Goal: Check status: Check status

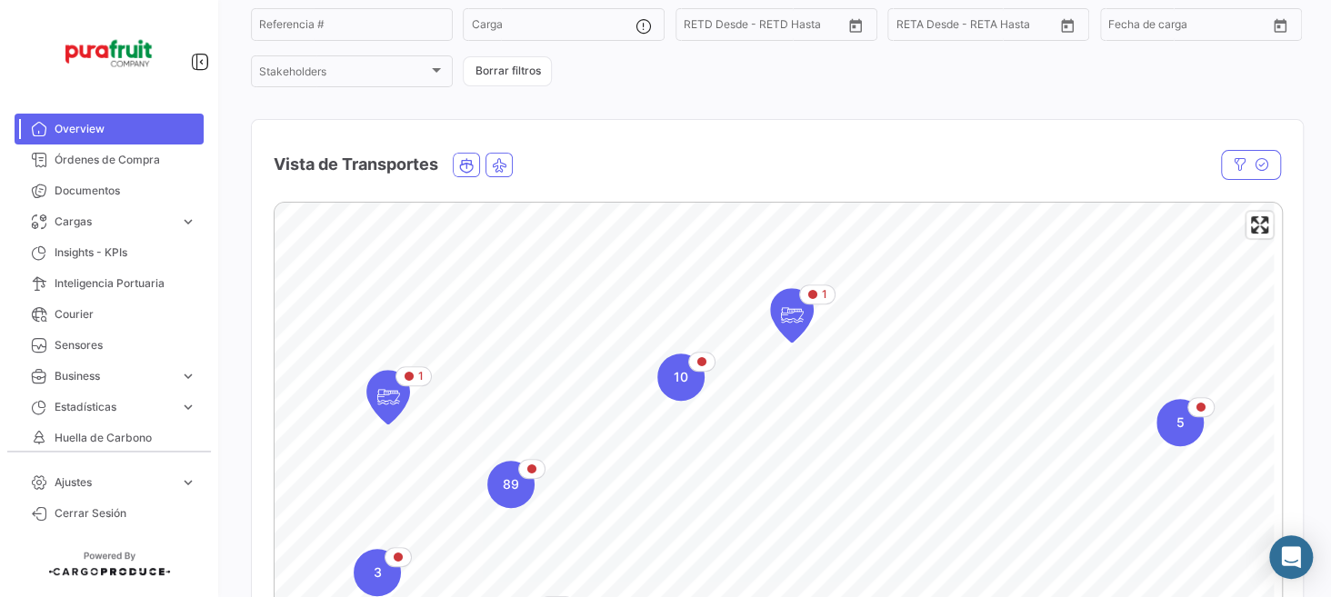
scroll to position [273, 0]
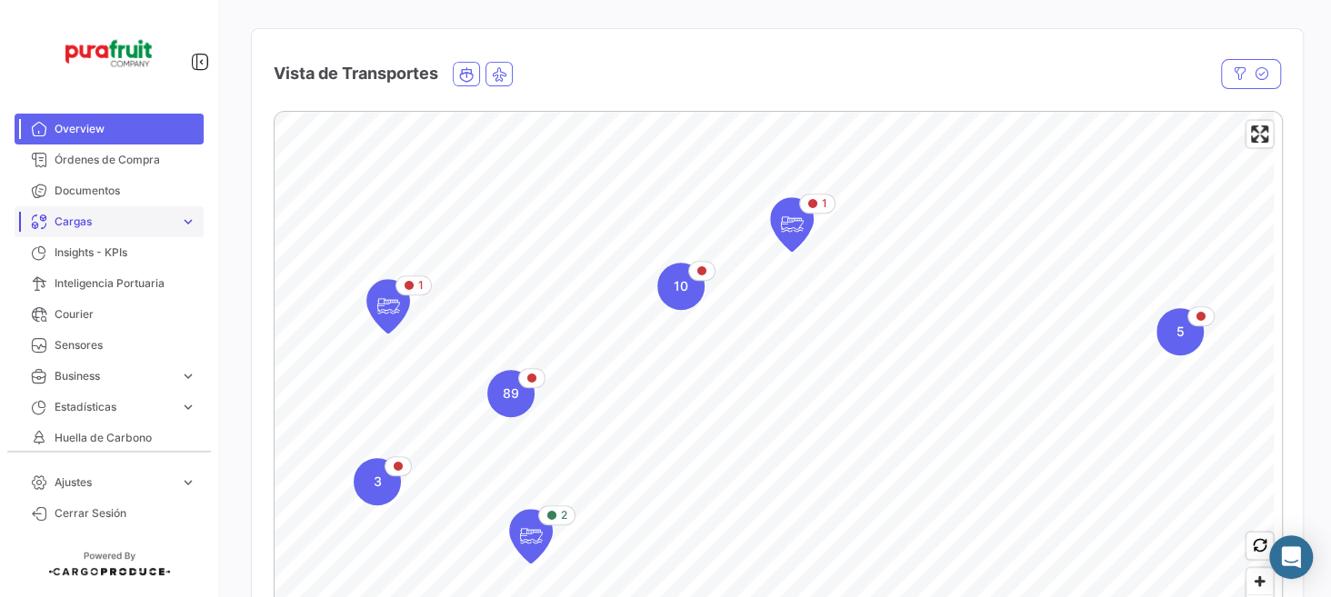
click at [83, 219] on span "Cargas" at bounding box center [114, 222] width 118 height 16
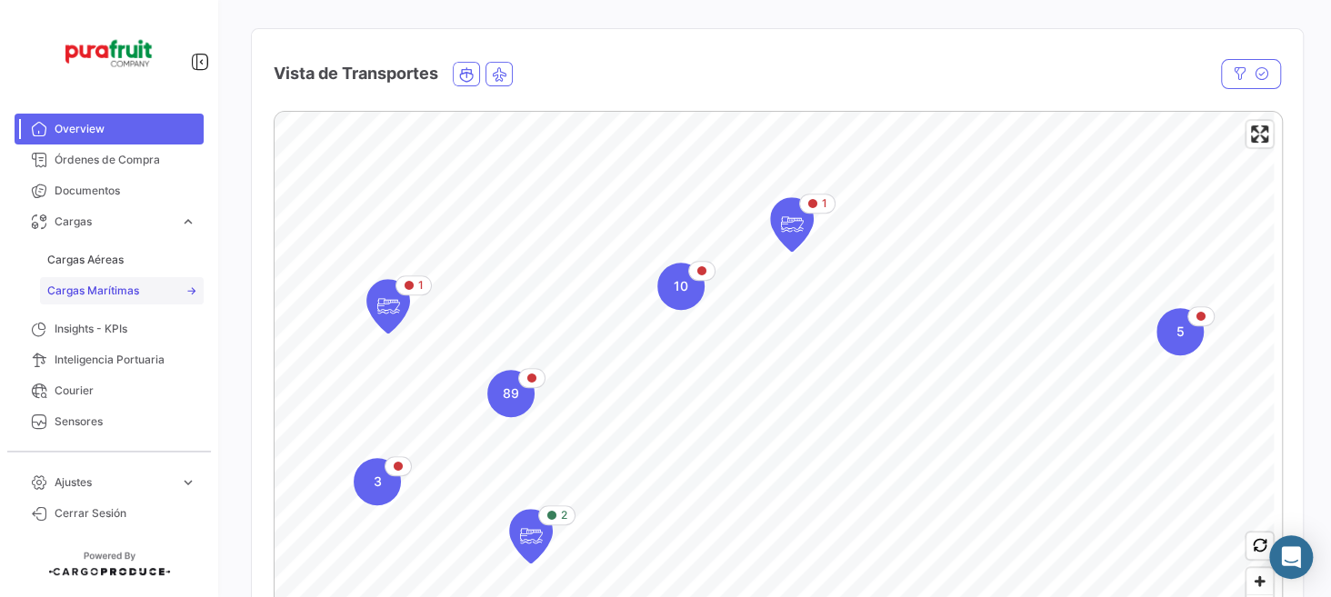
click at [107, 286] on span "Cargas Marítimas" at bounding box center [93, 291] width 92 height 16
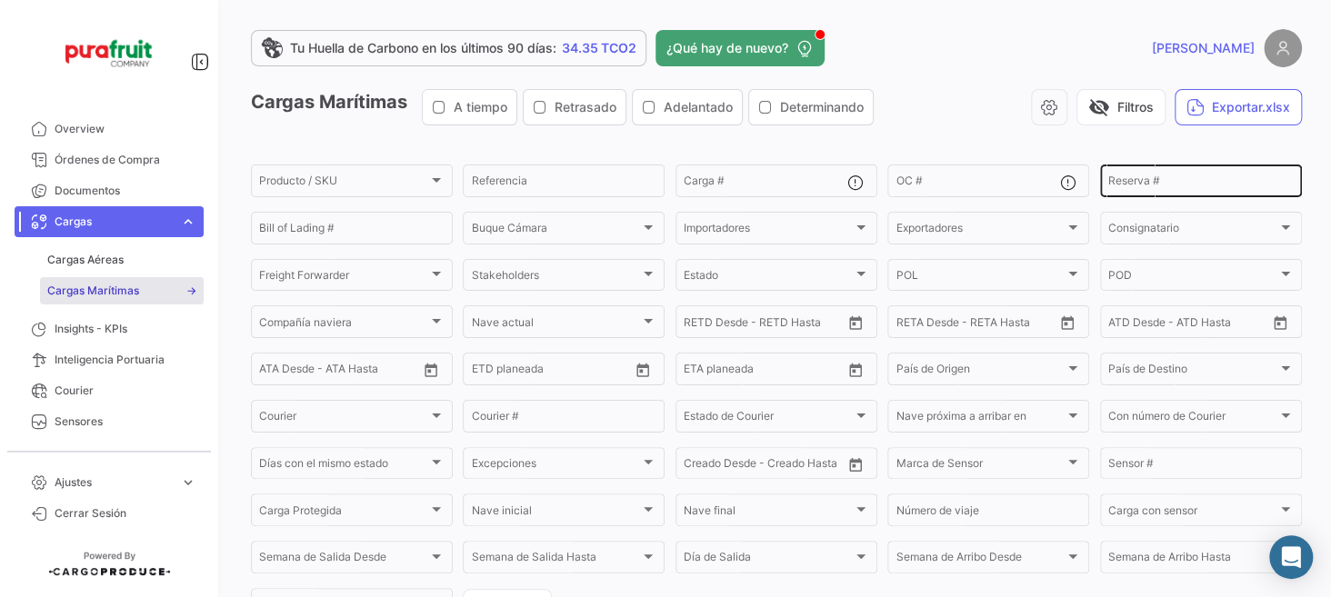
click at [1115, 179] on input "Reserva #" at bounding box center [1200, 183] width 185 height 13
click at [1156, 174] on div "Reserva #" at bounding box center [1200, 179] width 185 height 35
paste input "EBKG14385299"
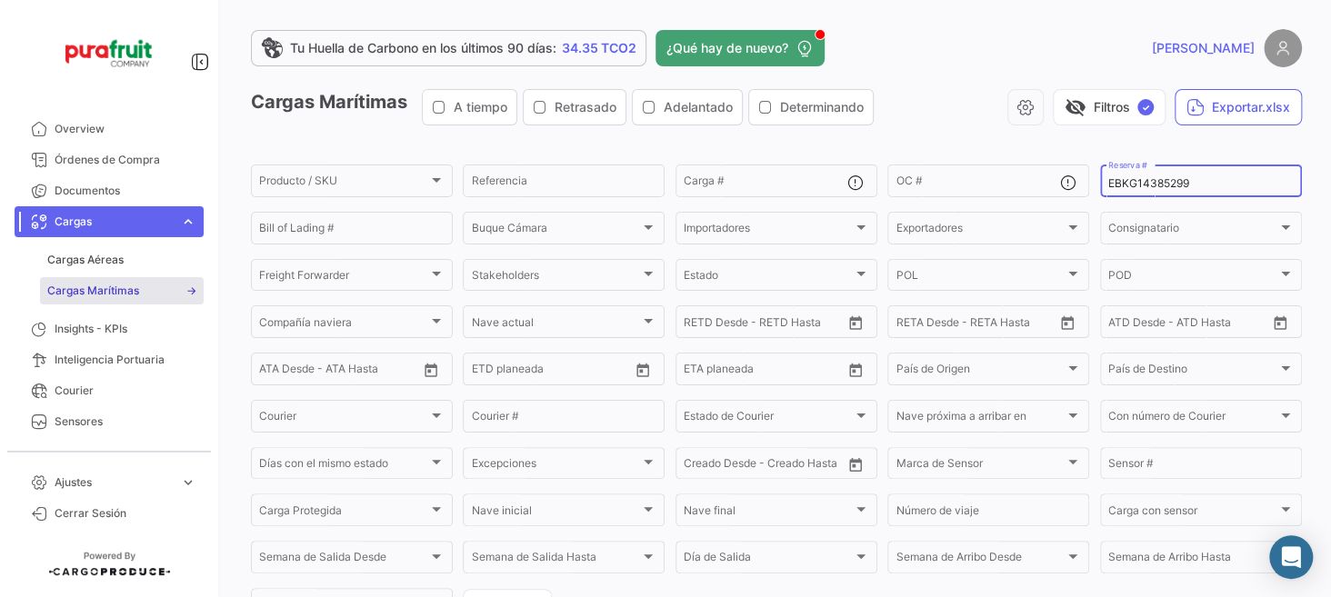
type input "EBKG14385299"
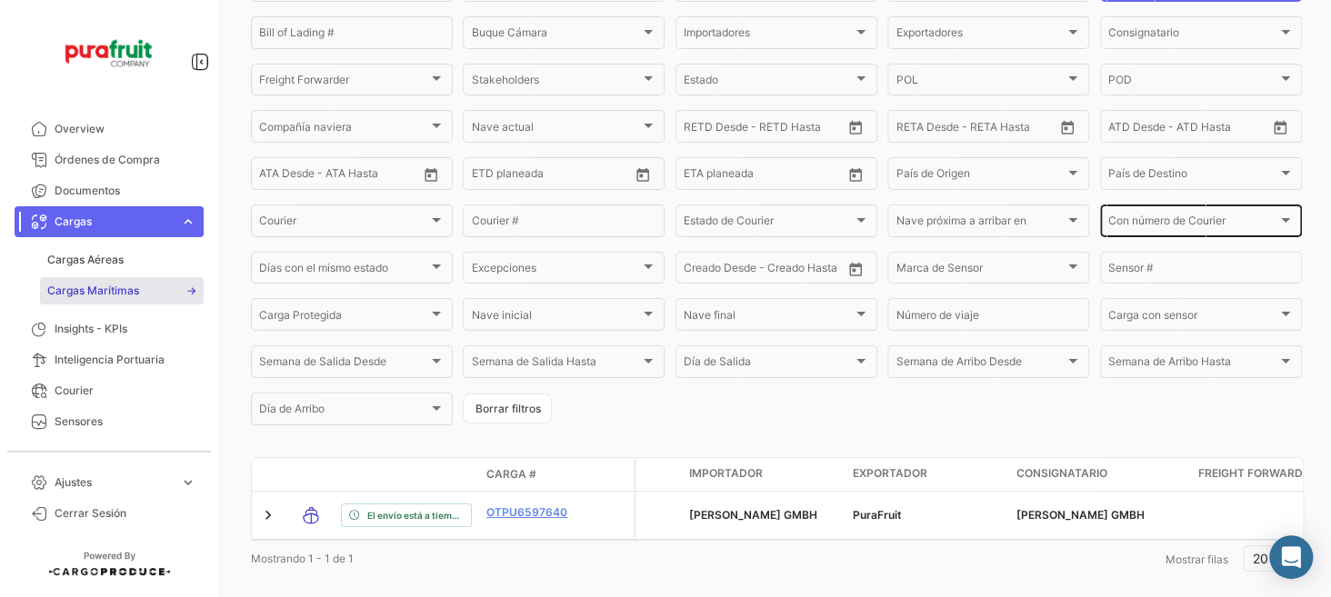
scroll to position [229, 0]
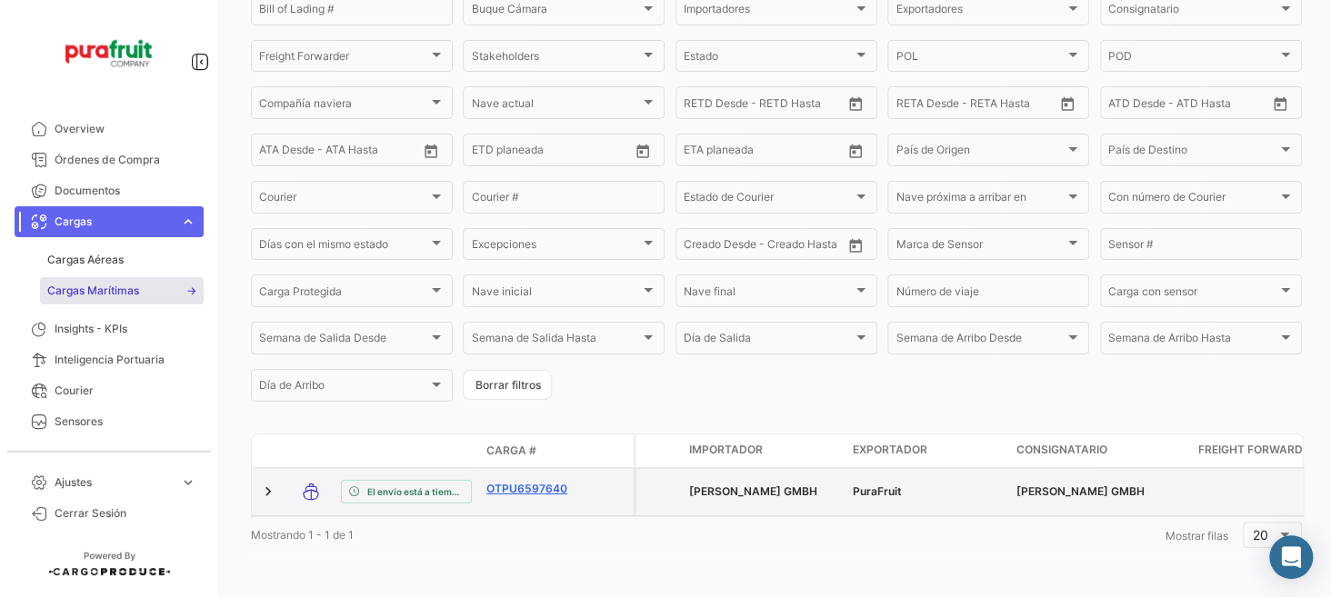
click at [530, 481] on link "OTPU6597640" at bounding box center [533, 489] width 95 height 16
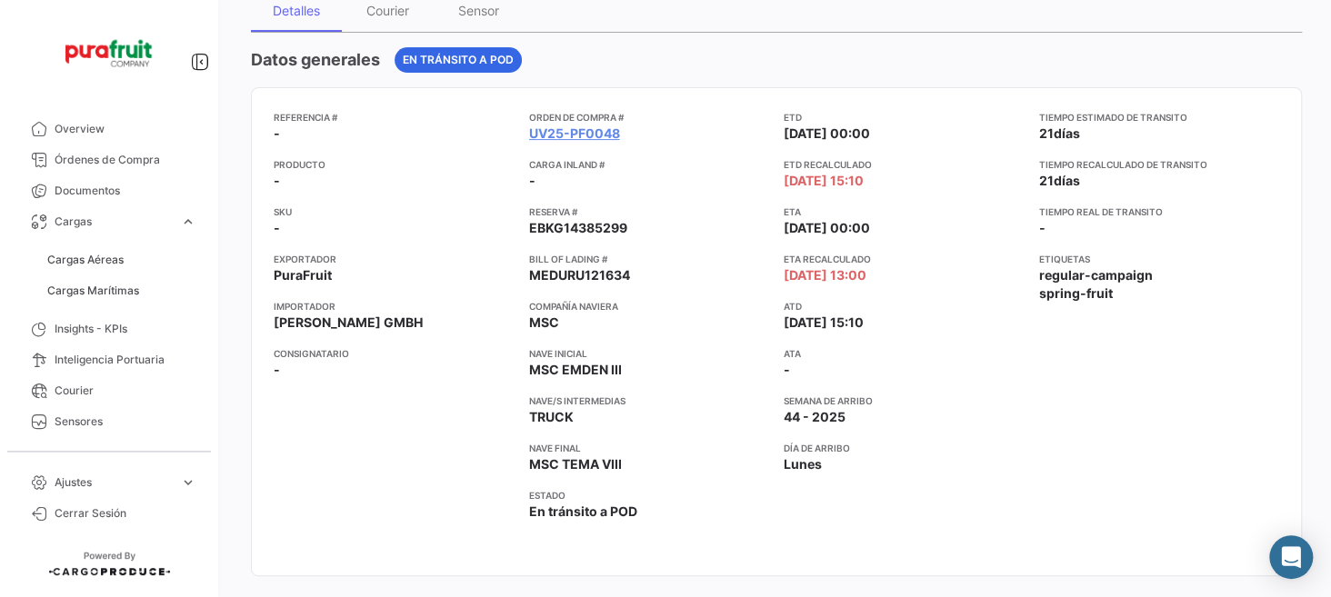
scroll to position [182, 0]
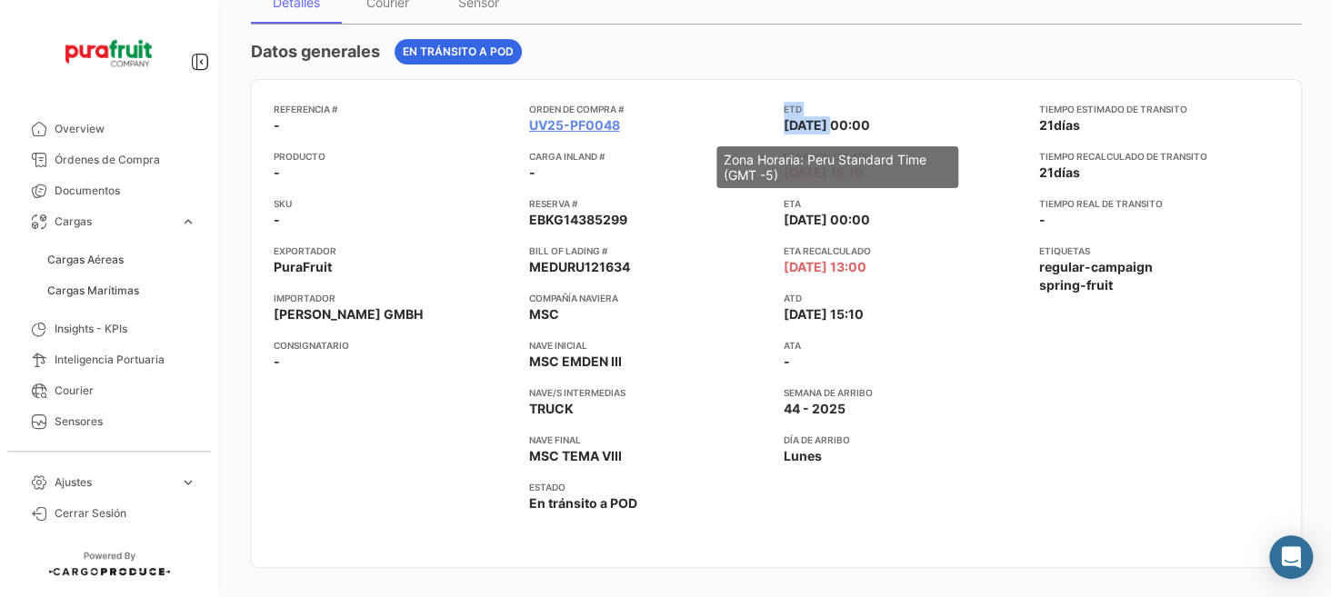
drag, startPoint x: 779, startPoint y: 108, endPoint x: 823, endPoint y: 121, distance: 45.4
click at [821, 121] on app-card-info-label "ETD [DATE] 00:00" at bounding box center [904, 118] width 241 height 33
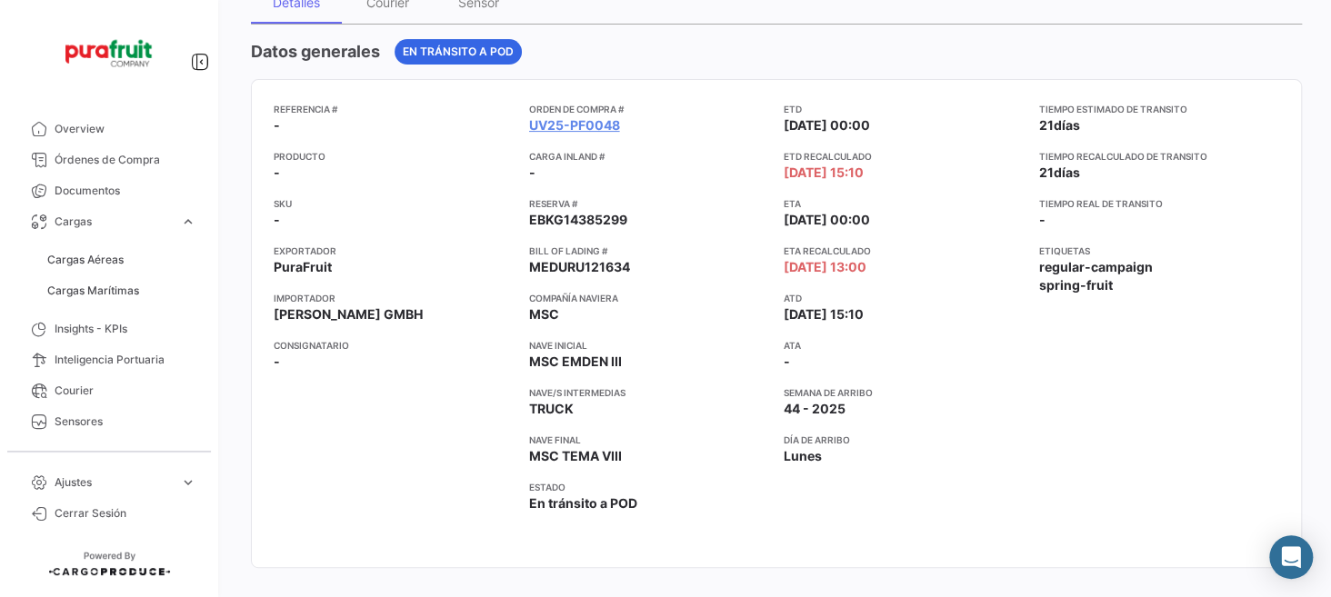
drag, startPoint x: 839, startPoint y: 120, endPoint x: 820, endPoint y: 125, distance: 19.6
click at [840, 120] on span "[DATE] 00:00" at bounding box center [827, 125] width 86 height 18
drag, startPoint x: 803, startPoint y: 110, endPoint x: 810, endPoint y: 117, distance: 10.3
click at [810, 115] on app-card-info-label "ETD [DATE] 00:00" at bounding box center [904, 118] width 241 height 33
click at [1135, 430] on div "Tiempo estimado de [PERSON_NAME] 21 [PERSON_NAME] Tiempo recalculado de [PERSON…" at bounding box center [1159, 324] width 241 height 444
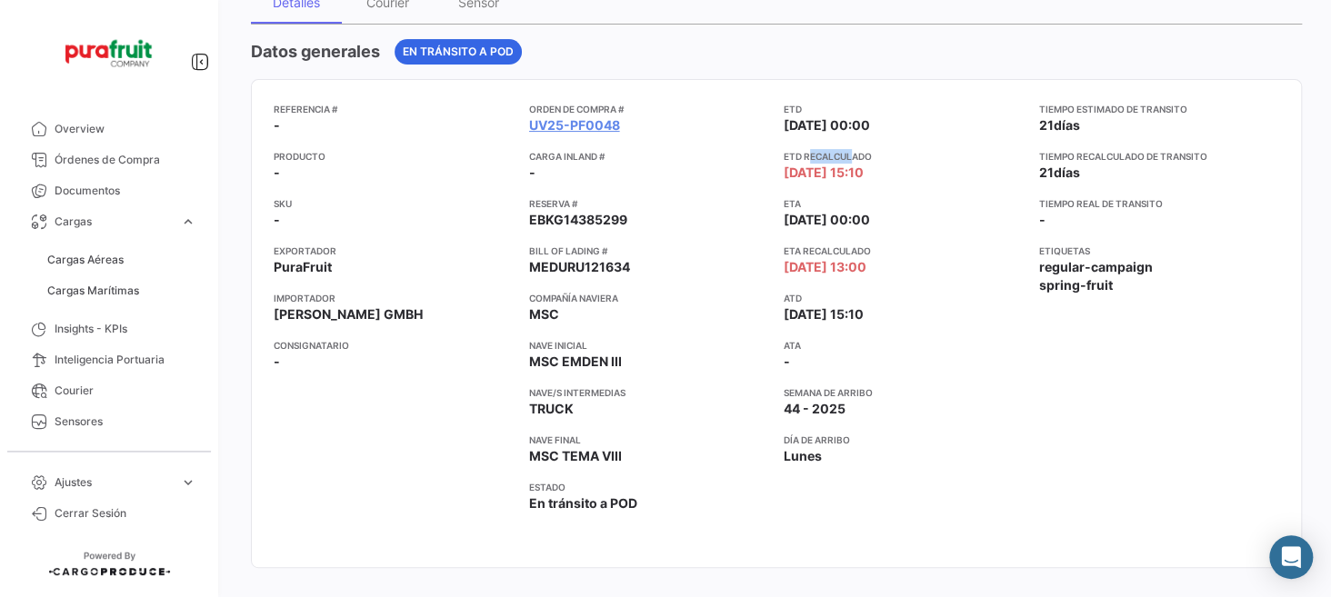
drag, startPoint x: 826, startPoint y: 151, endPoint x: 847, endPoint y: 151, distance: 20.9
click at [847, 151] on app-card-info-title "ETD Recalculado" at bounding box center [904, 156] width 241 height 15
click at [817, 159] on app-card-info-title "ETD Recalculado" at bounding box center [904, 156] width 241 height 15
click at [1013, 359] on app-card-info-label "ATA -" at bounding box center [904, 354] width 241 height 33
drag, startPoint x: 523, startPoint y: 124, endPoint x: 623, endPoint y: 124, distance: 100.0
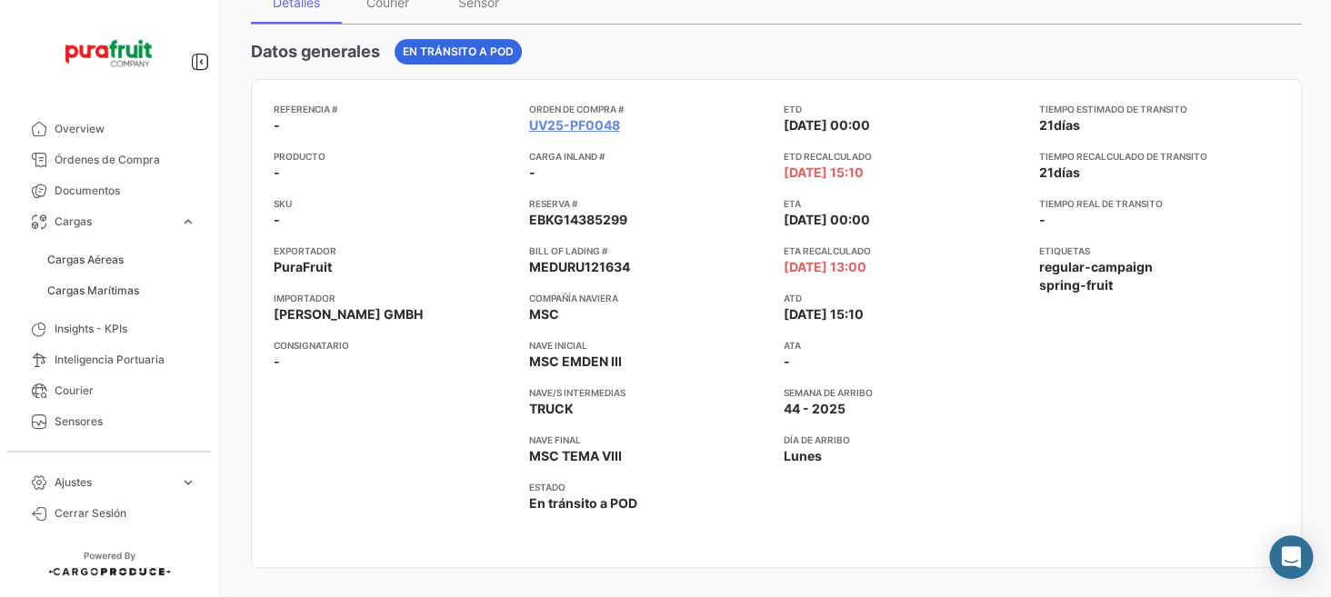
click at [623, 124] on div "Referencia # - Producto - SKU - Exportador PuraFruit Importador [PERSON_NAME] G…" at bounding box center [776, 324] width 1005 height 444
copy link "UV25-PF0048"
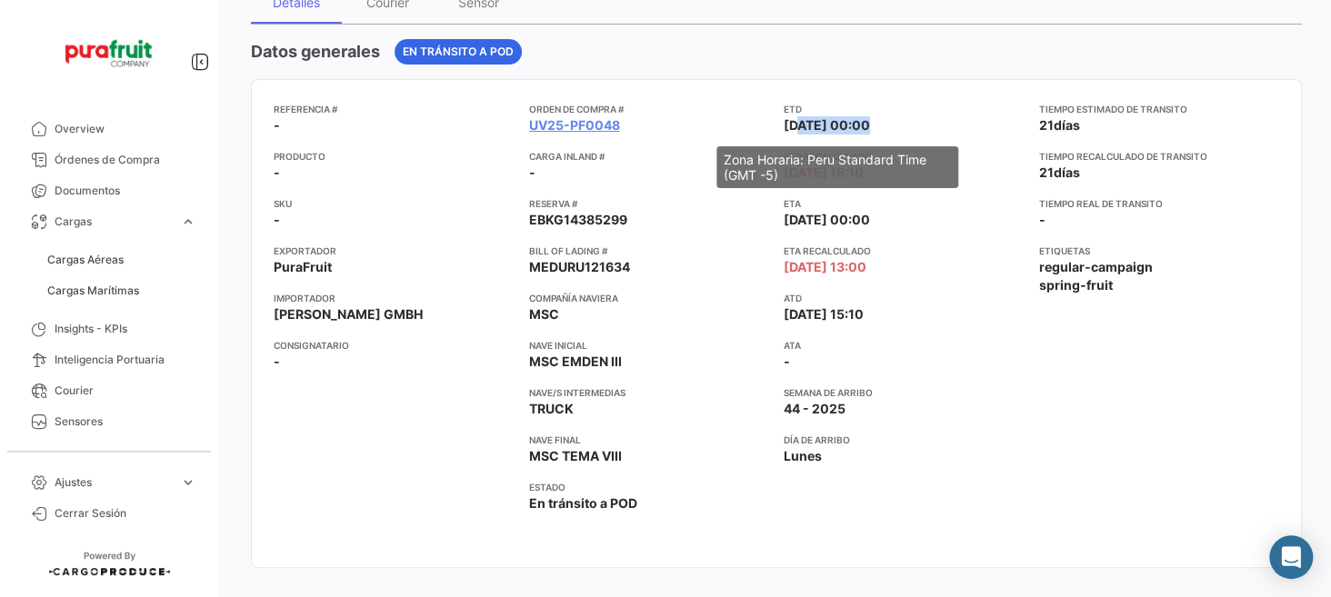
drag, startPoint x: 783, startPoint y: 123, endPoint x: 859, endPoint y: 122, distance: 76.4
click at [859, 122] on span "[DATE] 00:00" at bounding box center [827, 125] width 86 height 18
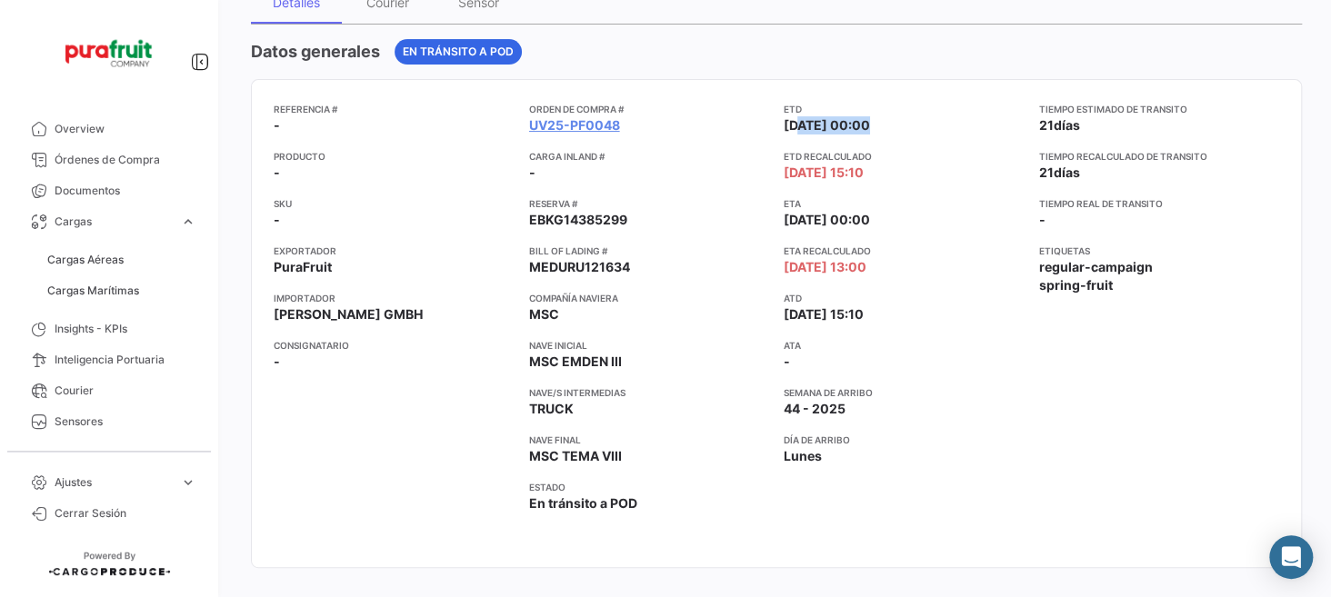
drag, startPoint x: 786, startPoint y: 169, endPoint x: 920, endPoint y: 165, distance: 133.7
click at [920, 165] on app-card-info-label "ETD Recalculado [DATE] 15:10" at bounding box center [904, 165] width 241 height 33
click at [1025, 442] on div "Referencia # - Producto - SKU - Exportador PuraFruit Importador [PERSON_NAME] G…" at bounding box center [776, 324] width 1005 height 444
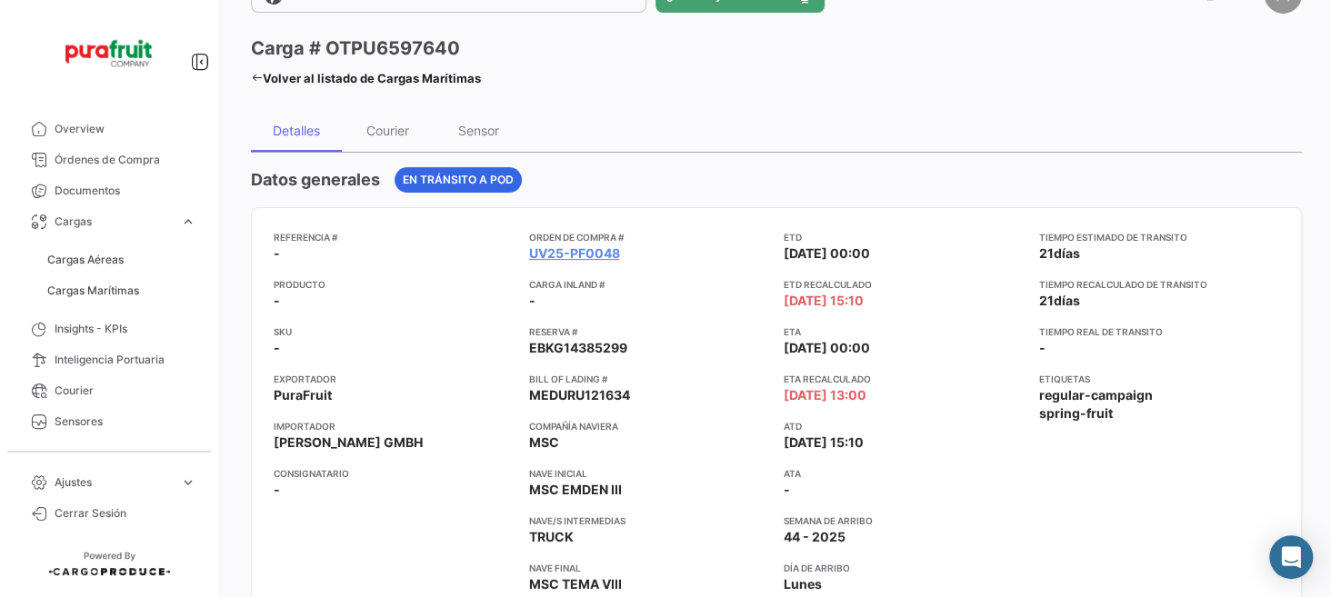
scroll to position [0, 0]
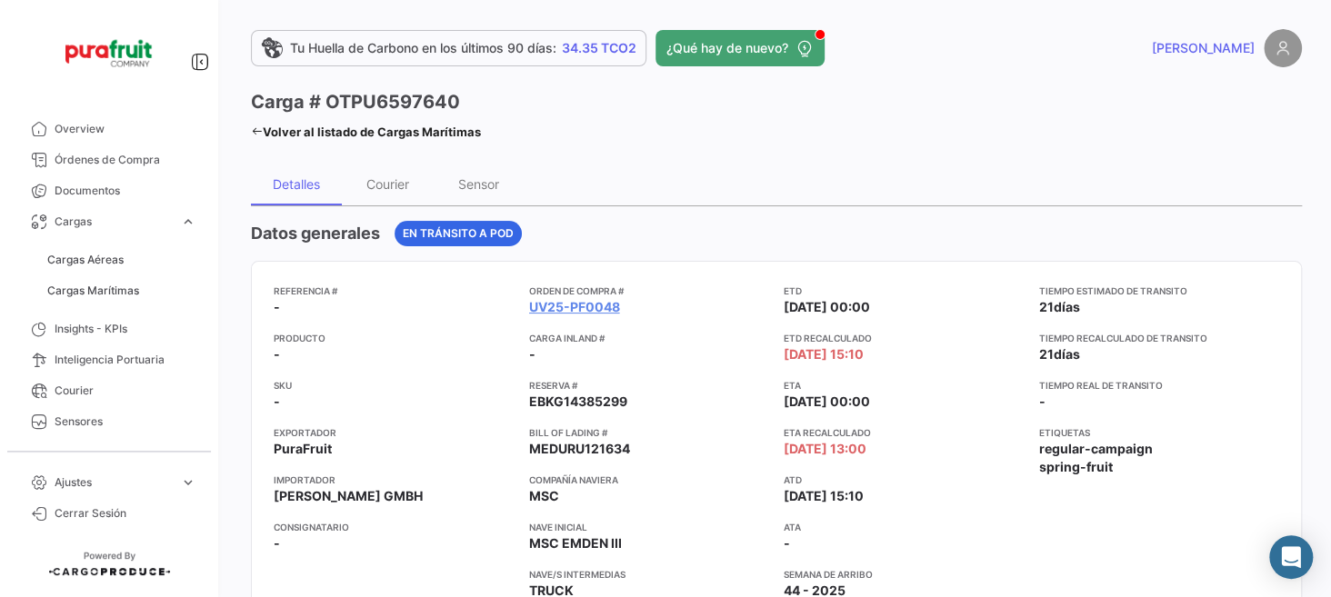
drag, startPoint x: 107, startPoint y: 289, endPoint x: 206, endPoint y: 295, distance: 99.3
click at [107, 289] on span "Cargas Marítimas" at bounding box center [93, 291] width 92 height 16
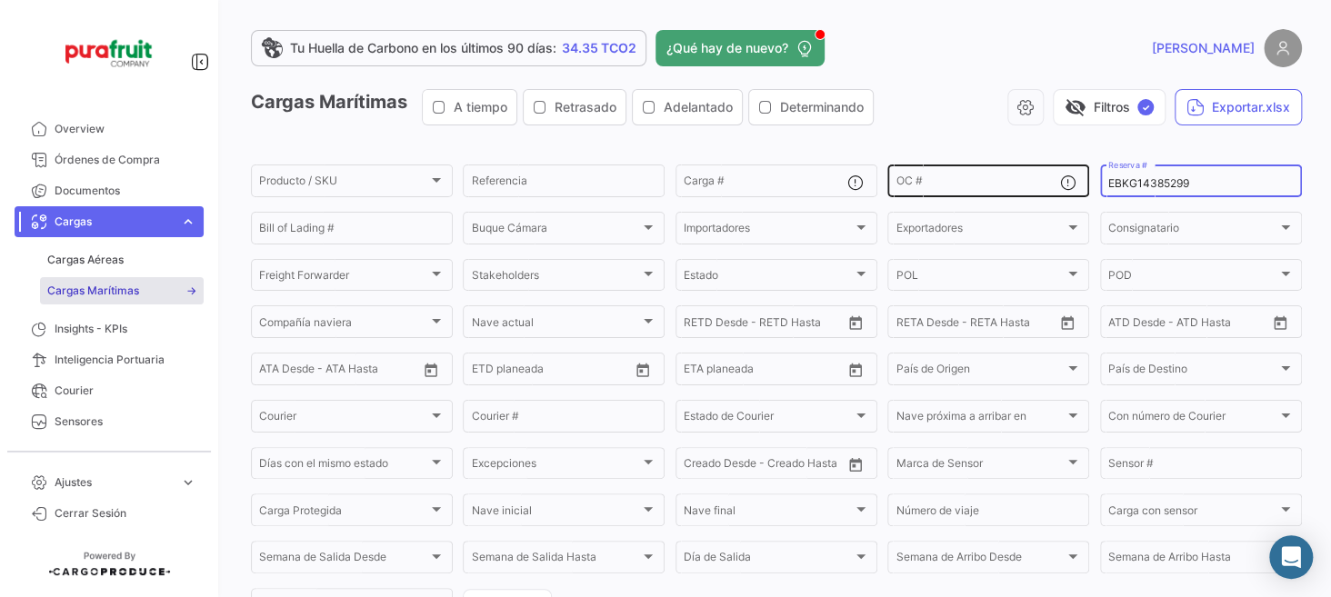
drag, startPoint x: 1190, startPoint y: 186, endPoint x: 1023, endPoint y: 184, distance: 166.4
click at [0, 0] on div "Producto / SKU Producto / SKU Referencia Carga # OC # EBKG14385299 Reserva # Bi…" at bounding box center [0, 0] width 0 height 0
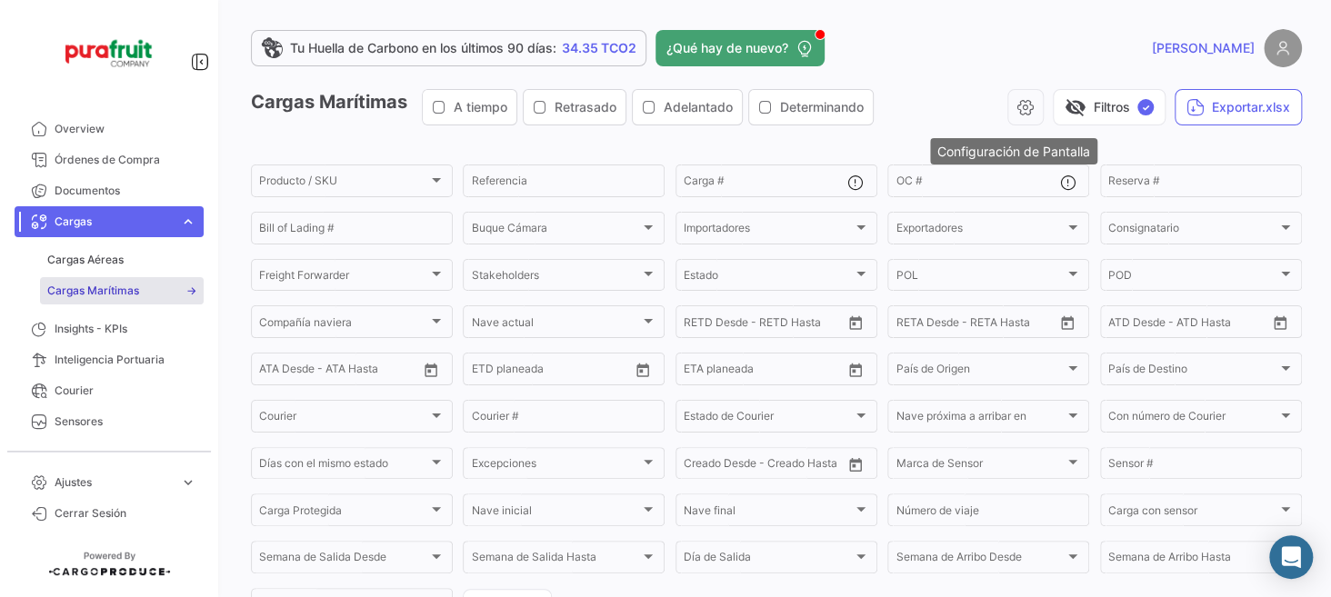
click at [989, 131] on mat-tooltip-component "Configuración de Pantalla" at bounding box center [1013, 151] width 193 height 52
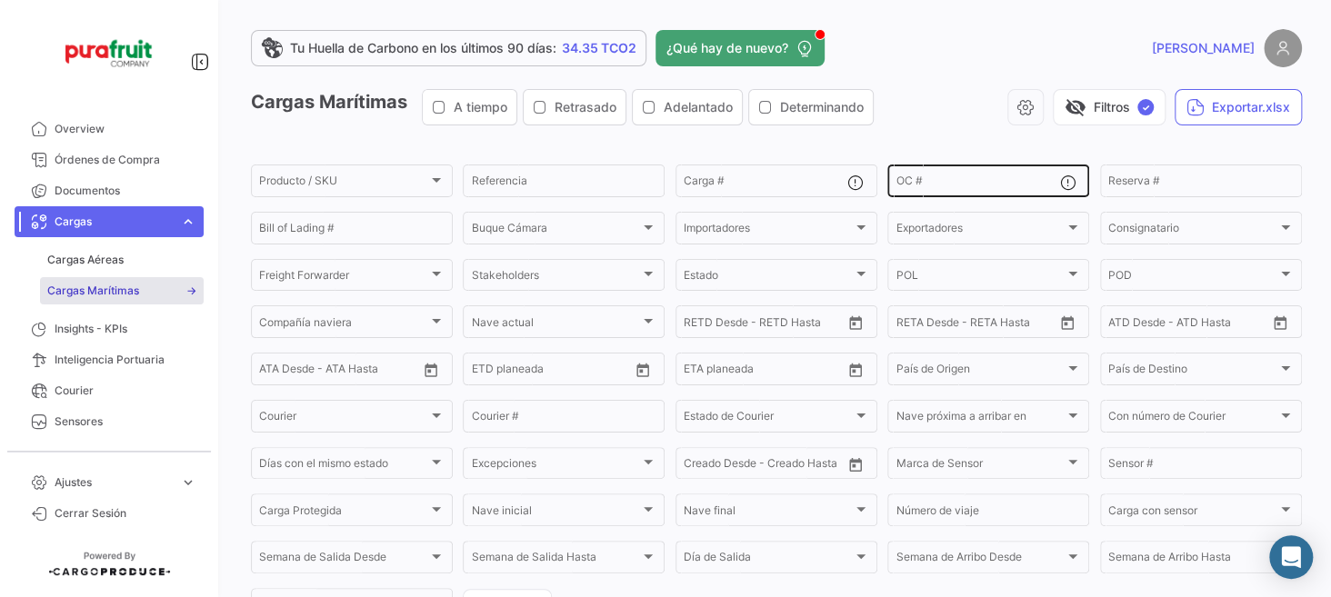
click at [923, 176] on div "OC #" at bounding box center [977, 179] width 164 height 35
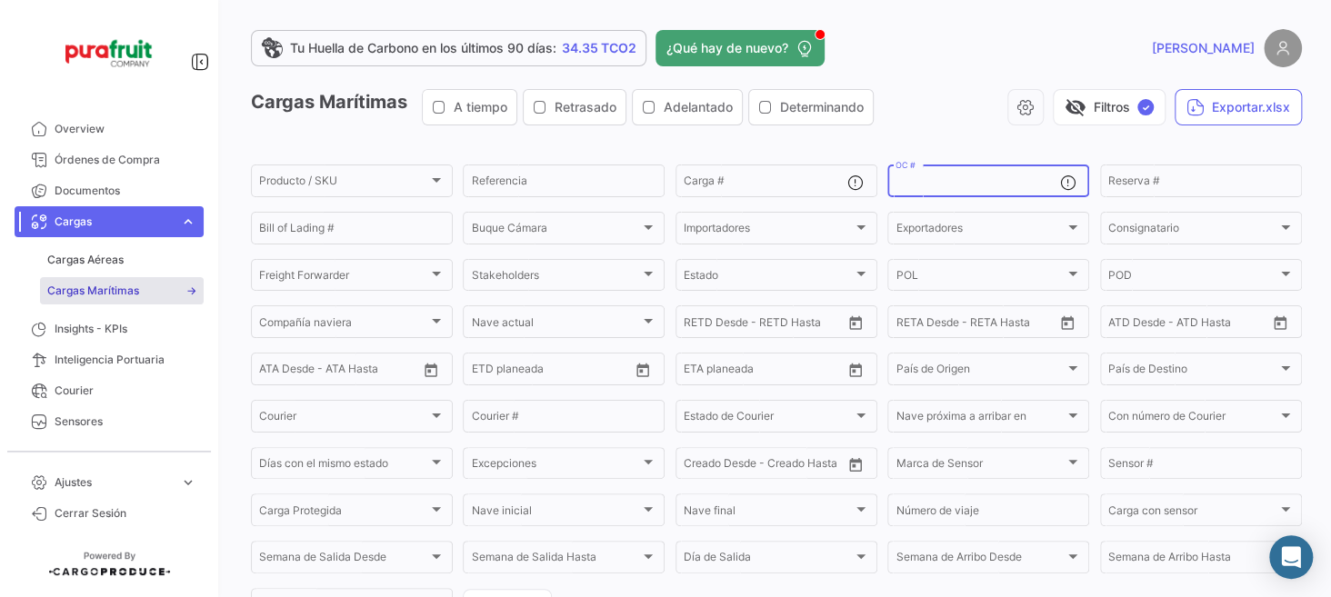
click at [931, 134] on div "Cargas Marítimas A tiempo Retrasado Adelantado Determinando visibility_off Filt…" at bounding box center [776, 114] width 1051 height 51
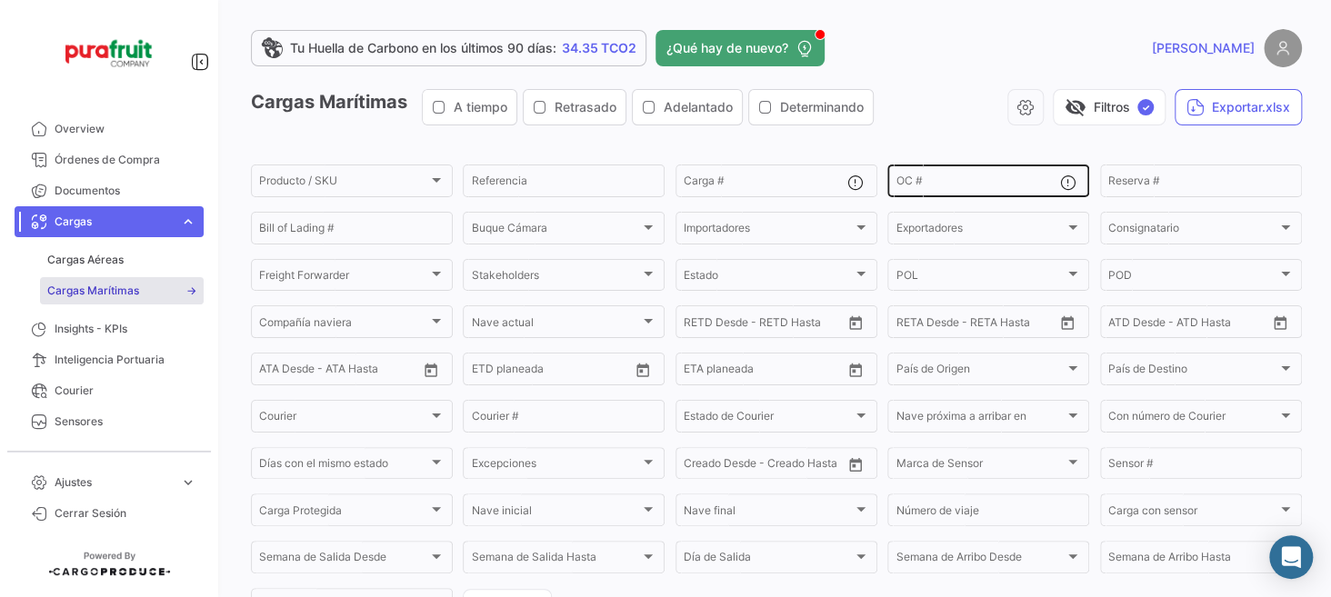
click at [921, 184] on input "OC #" at bounding box center [977, 183] width 164 height 13
type input "PF0019"
click at [988, 140] on app-list-header "Cargas Marítimas A tiempo Retrasado Adelantado Determinando visibility_off Filt…" at bounding box center [776, 356] width 1051 height 534
click at [1038, 177] on input "PF0019" at bounding box center [977, 183] width 164 height 13
click at [1312, 200] on div "Tu Huella de Carbono en los últimos 90 [PERSON_NAME]: 34.35 TCO2 ¿Qué hay de nu…" at bounding box center [776, 298] width 1109 height 597
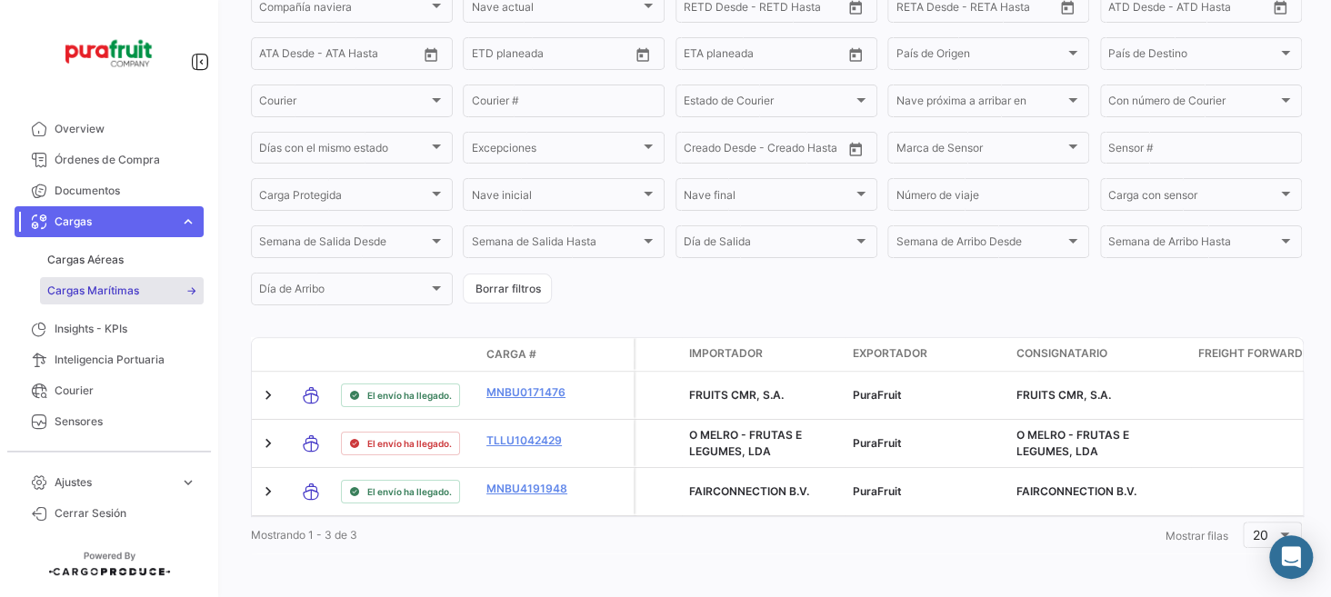
scroll to position [333, 0]
click at [546, 529] on div "Mostrando 1 - 3 de 3 1 Mostrar [PERSON_NAME] 20" at bounding box center [776, 534] width 1051 height 33
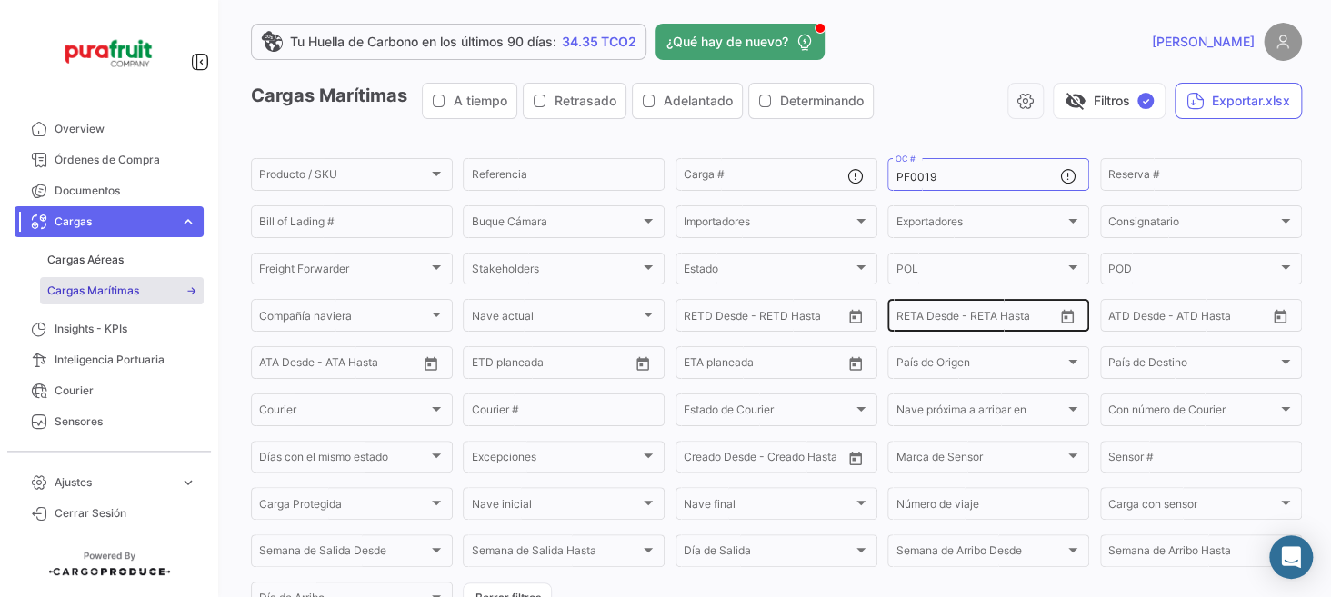
scroll to position [0, 0]
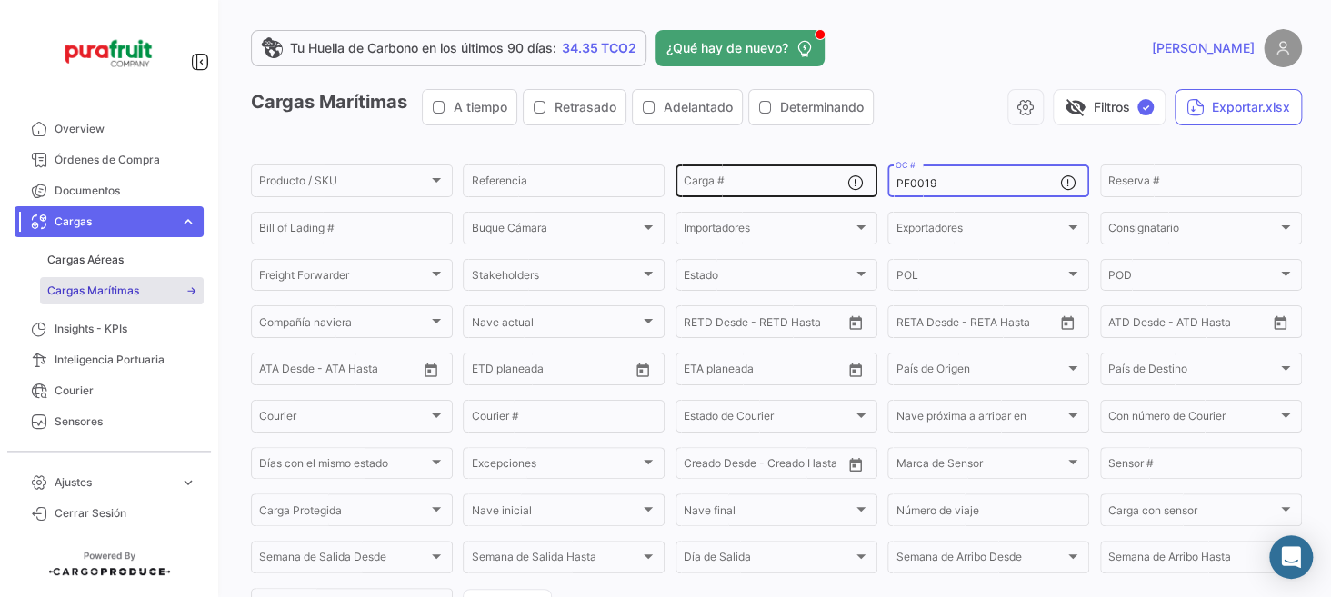
drag, startPoint x: 963, startPoint y: 177, endPoint x: 796, endPoint y: 161, distance: 168.0
click at [0, 0] on div "Producto / SKU Producto / SKU Referencia Carga # PF0019 OC # Reserva # Bill of …" at bounding box center [0, 0] width 0 height 0
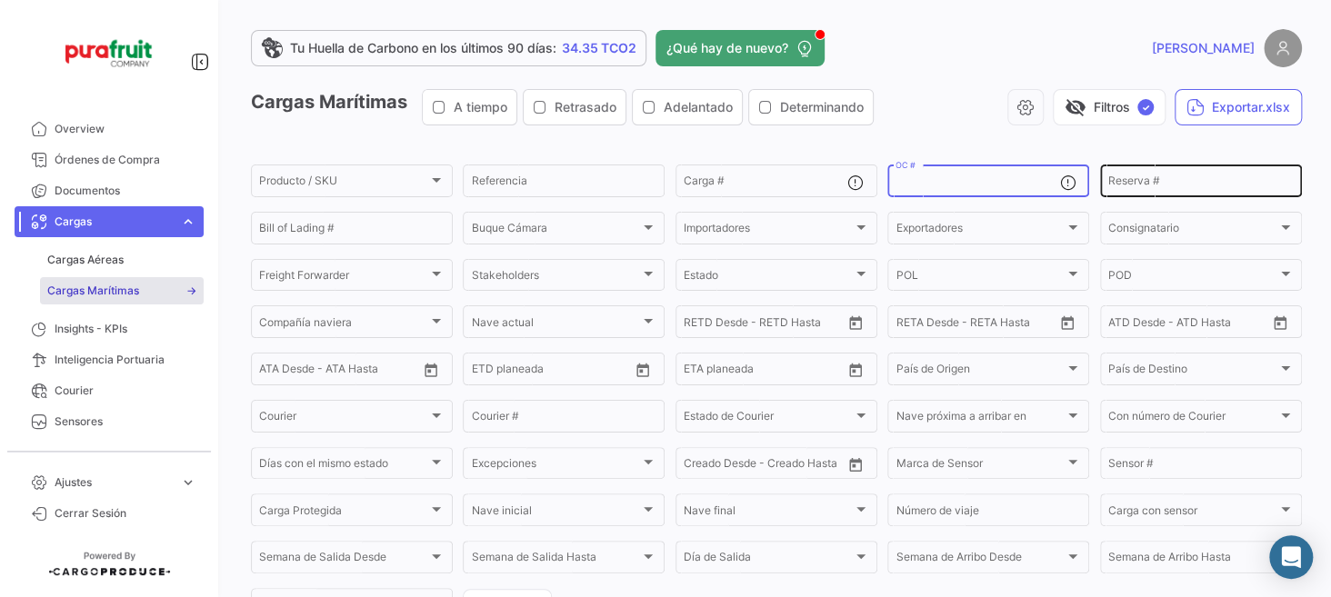
click at [1153, 186] on input "Reserva #" at bounding box center [1200, 183] width 185 height 13
click at [936, 177] on input "OC #" at bounding box center [977, 183] width 164 height 13
click at [1189, 183] on input "Reserva #" at bounding box center [1200, 183] width 185 height 13
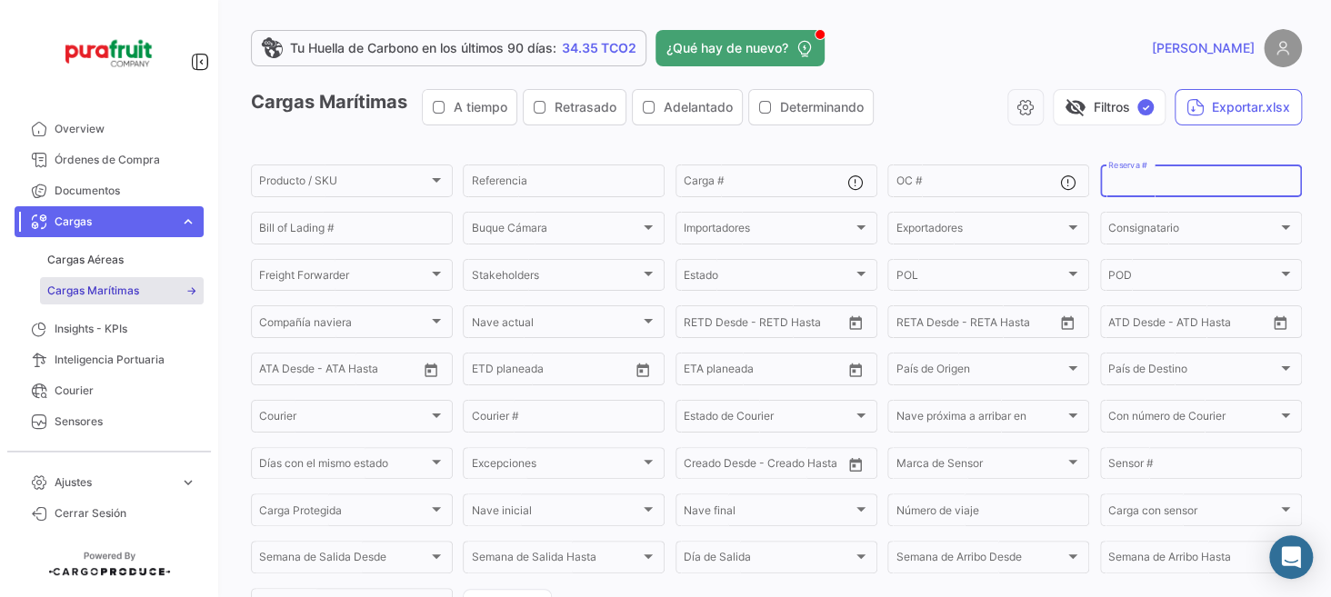
paste input "EBKG14323972"
type input "EBKG14323972"
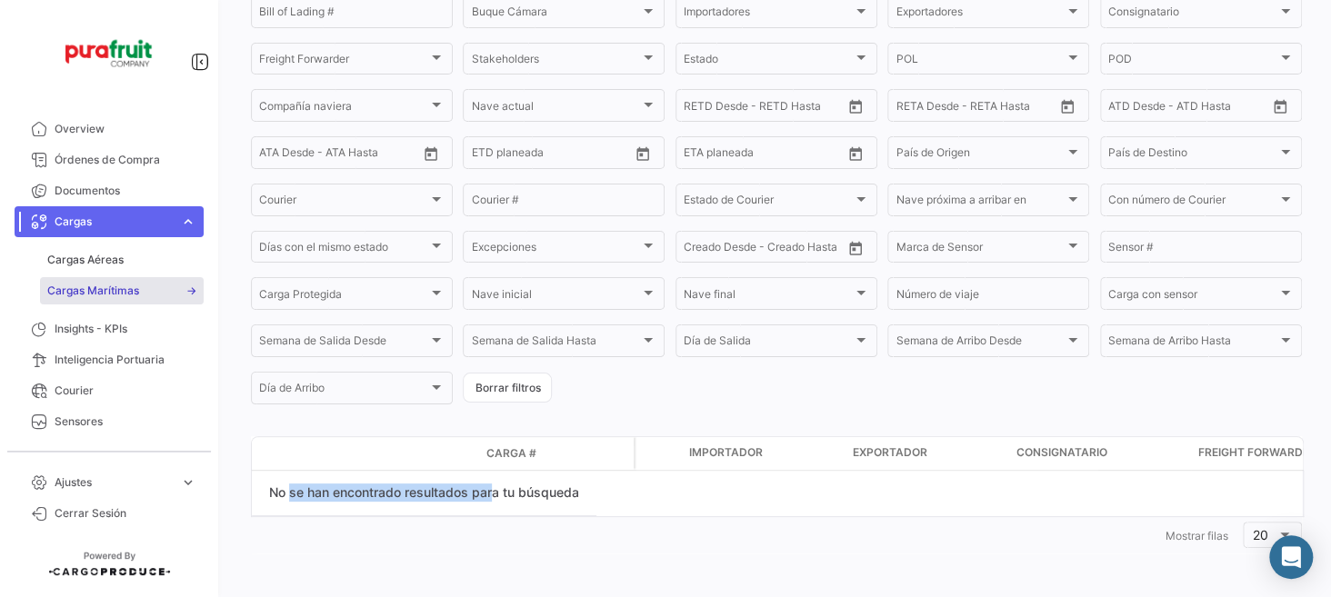
drag, startPoint x: 292, startPoint y: 494, endPoint x: 562, endPoint y: 500, distance: 270.0
click at [501, 499] on div "No se han encontrado resultados para tu búsqueda" at bounding box center [424, 493] width 344 height 45
click at [564, 501] on div "No se han encontrado resultados para tu búsqueda" at bounding box center [424, 493] width 344 height 45
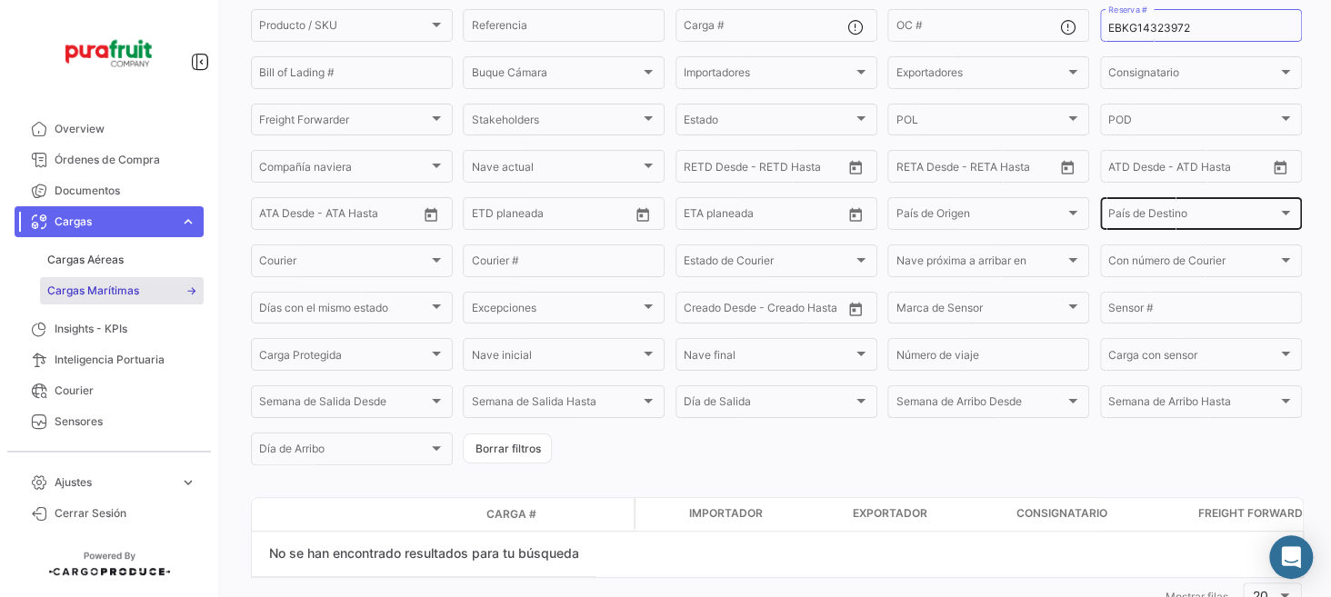
scroll to position [0, 0]
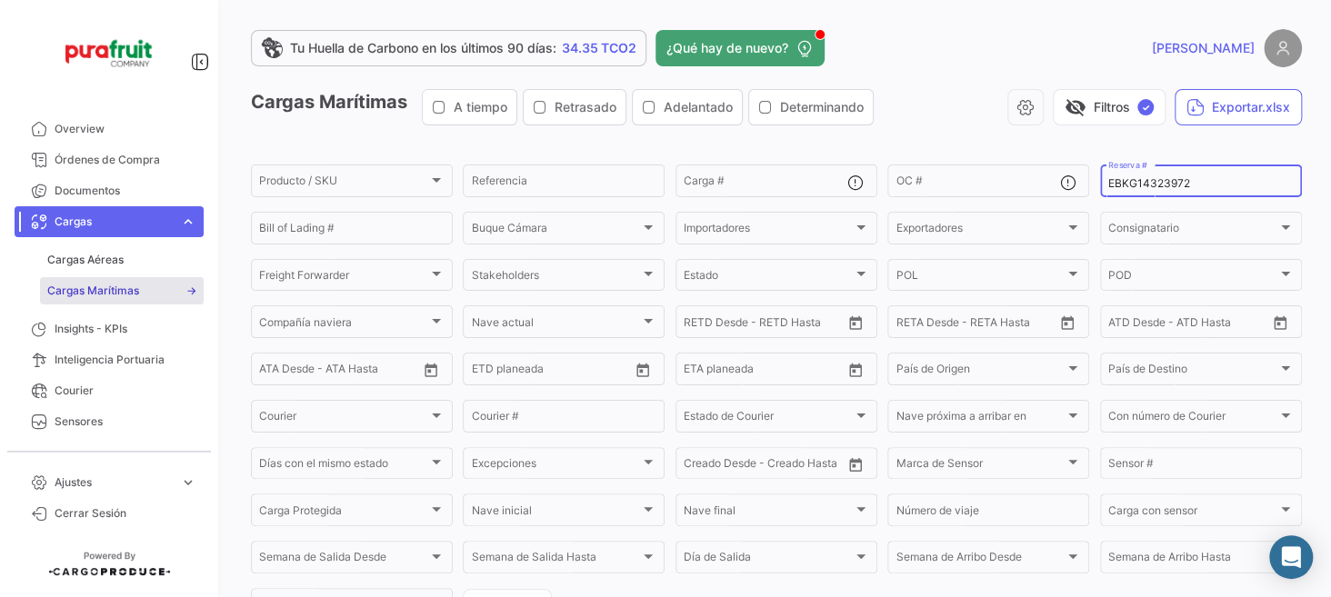
click at [1193, 189] on input "EBKG14323972" at bounding box center [1200, 183] width 185 height 13
click at [1303, 205] on div "Tu Huella de Carbono en los últimos 90 [PERSON_NAME]: 34.35 TCO2 ¿Qué hay de nu…" at bounding box center [776, 298] width 1109 height 597
drag, startPoint x: 1179, startPoint y: 181, endPoint x: 1233, endPoint y: 178, distance: 54.6
click at [1189, 181] on input "EBKG14323972" at bounding box center [1200, 183] width 185 height 13
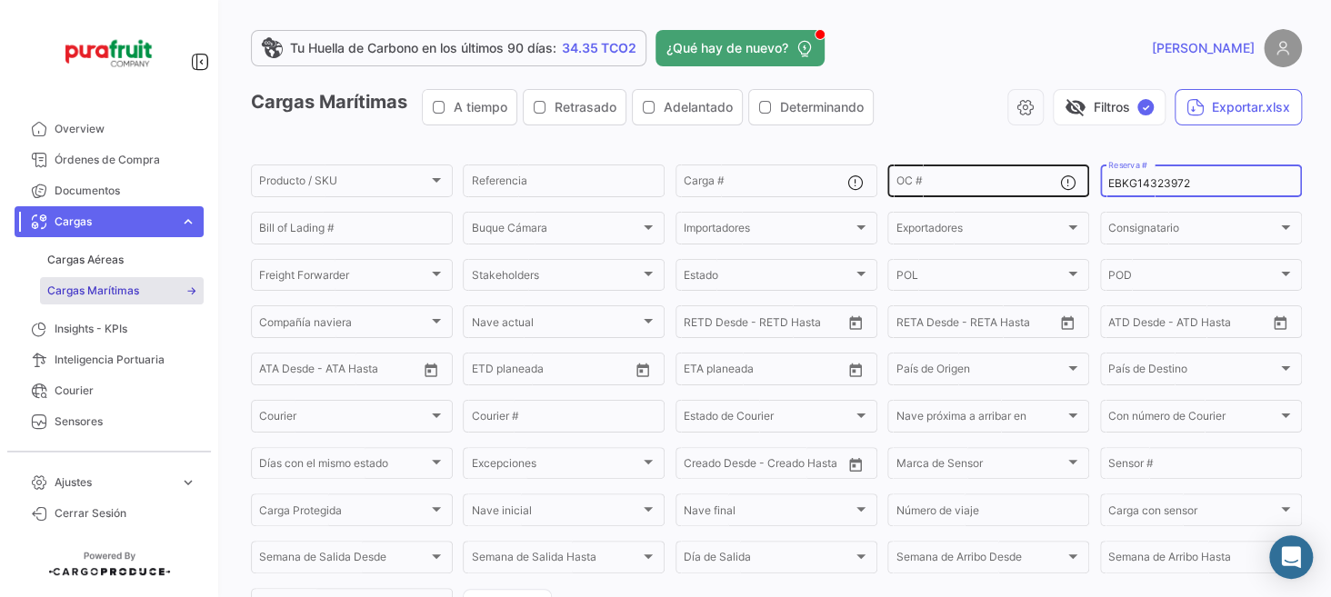
drag, startPoint x: 1230, startPoint y: 178, endPoint x: 951, endPoint y: 178, distance: 279.0
click at [0, 0] on div "Producto / SKU Producto / SKU Referencia Carga # OC # EBKG14323972 Reserva # Bi…" at bounding box center [0, 0] width 0 height 0
type input "}"
paste input "ZIMULMA00013646"
type input "ZIMULMA00013646"
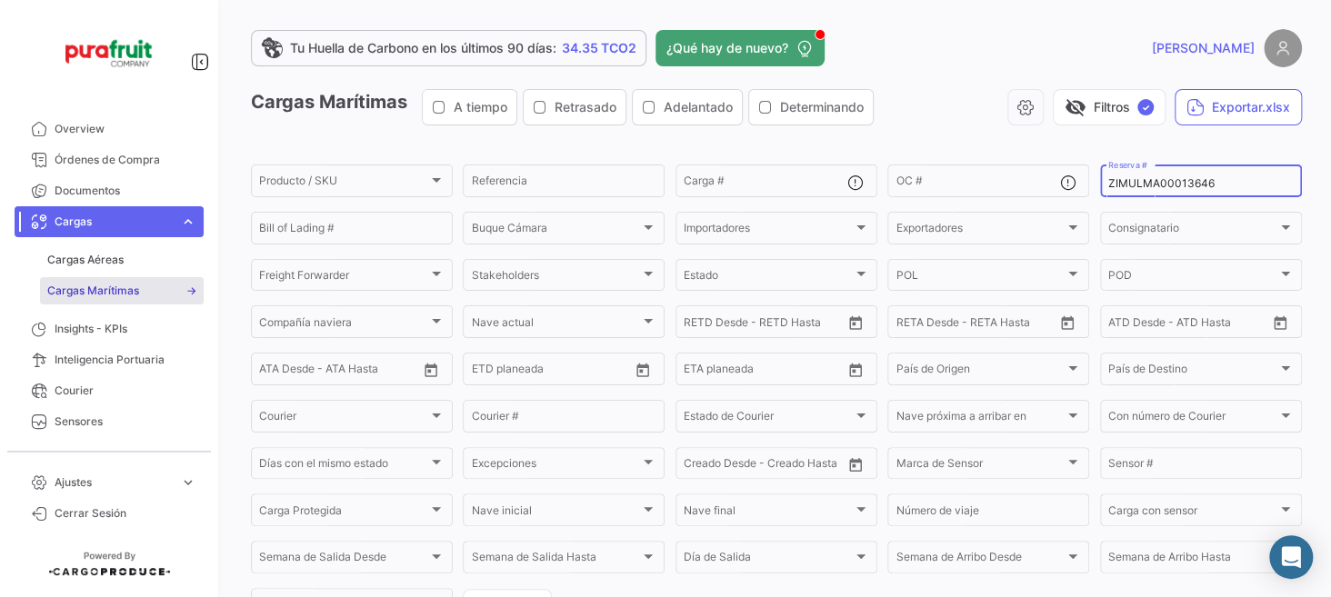
click at [1315, 245] on div "Tu Huella de Carbono en los últimos 90 [PERSON_NAME]: 34.35 TCO2 ¿Qué hay de nu…" at bounding box center [776, 298] width 1109 height 597
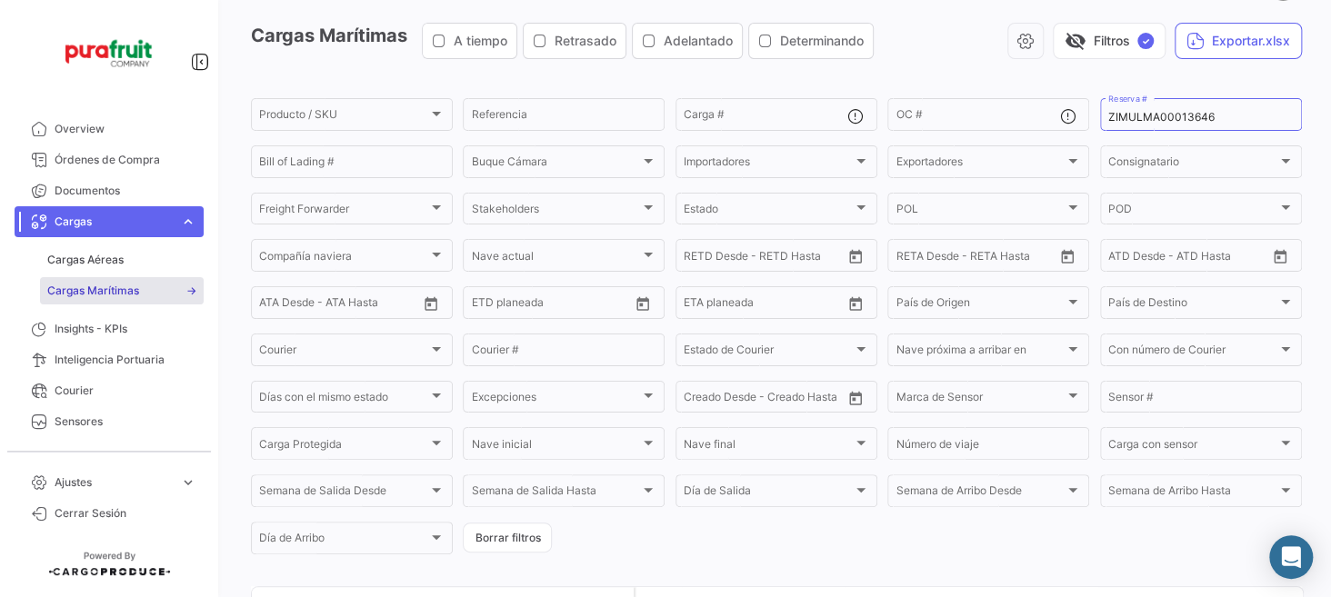
scroll to position [221, 0]
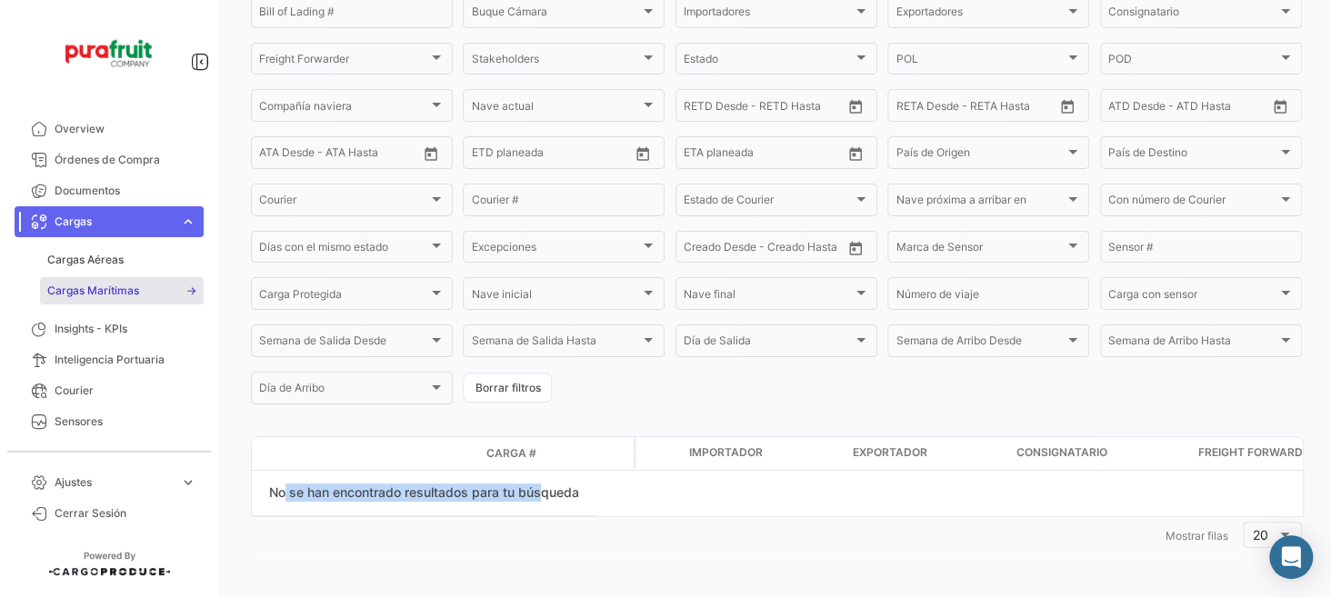
drag, startPoint x: 284, startPoint y: 488, endPoint x: 563, endPoint y: 504, distance: 278.6
click at [541, 499] on div "No se han encontrado resultados para tu búsqueda" at bounding box center [424, 493] width 344 height 45
click at [571, 505] on div "No se han encontrado resultados para tu búsqueda" at bounding box center [424, 493] width 344 height 45
click at [569, 452] on div "Carga #" at bounding box center [533, 453] width 95 height 16
click at [775, 460] on div "Importador" at bounding box center [763, 452] width 149 height 16
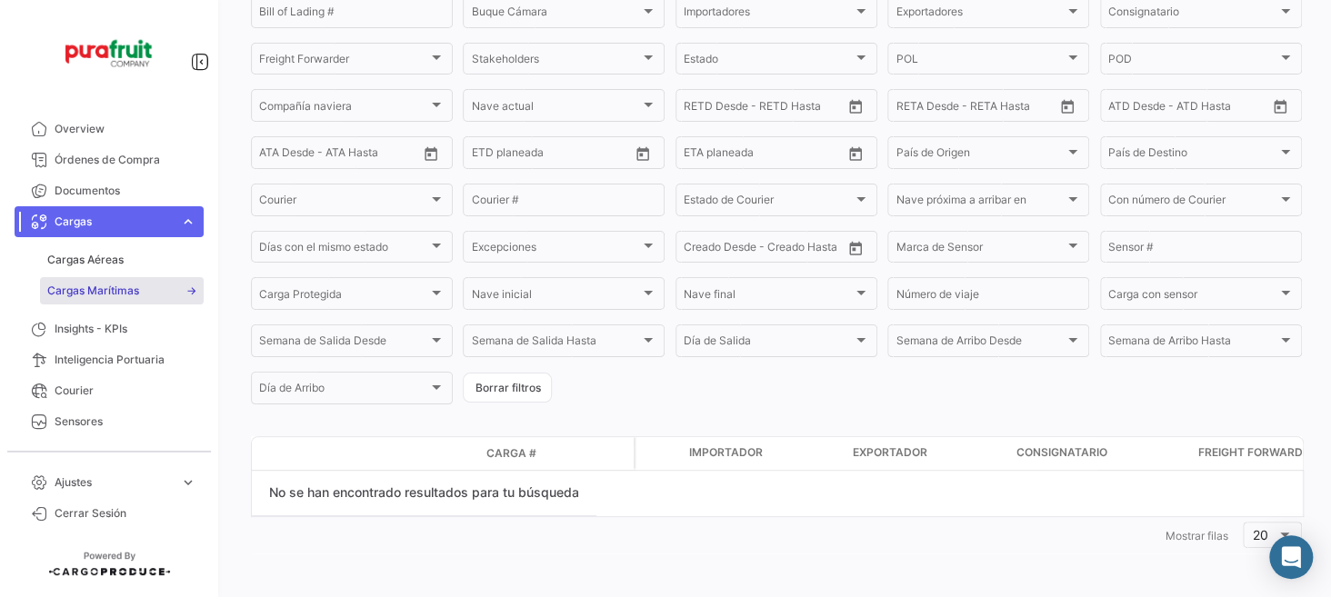
click at [529, 510] on div "No se han encontrado resultados para tu búsqueda" at bounding box center [424, 493] width 344 height 45
click at [531, 501] on div "No se han encontrado resultados para tu búsqueda" at bounding box center [424, 493] width 344 height 45
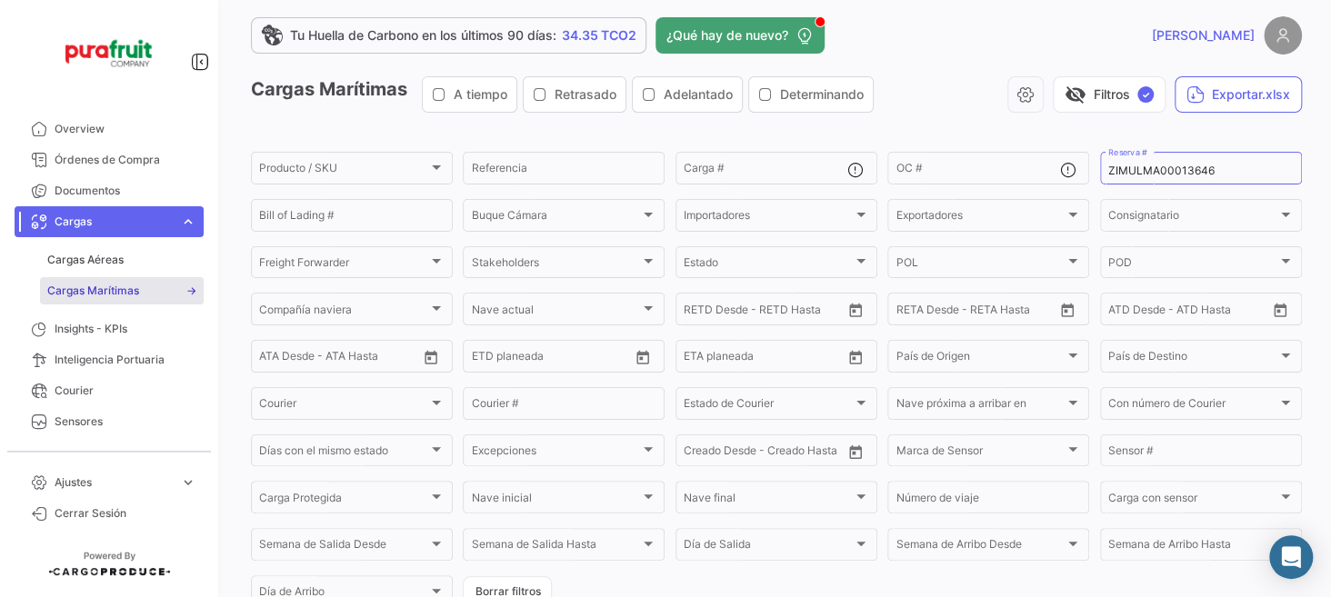
scroll to position [0, 0]
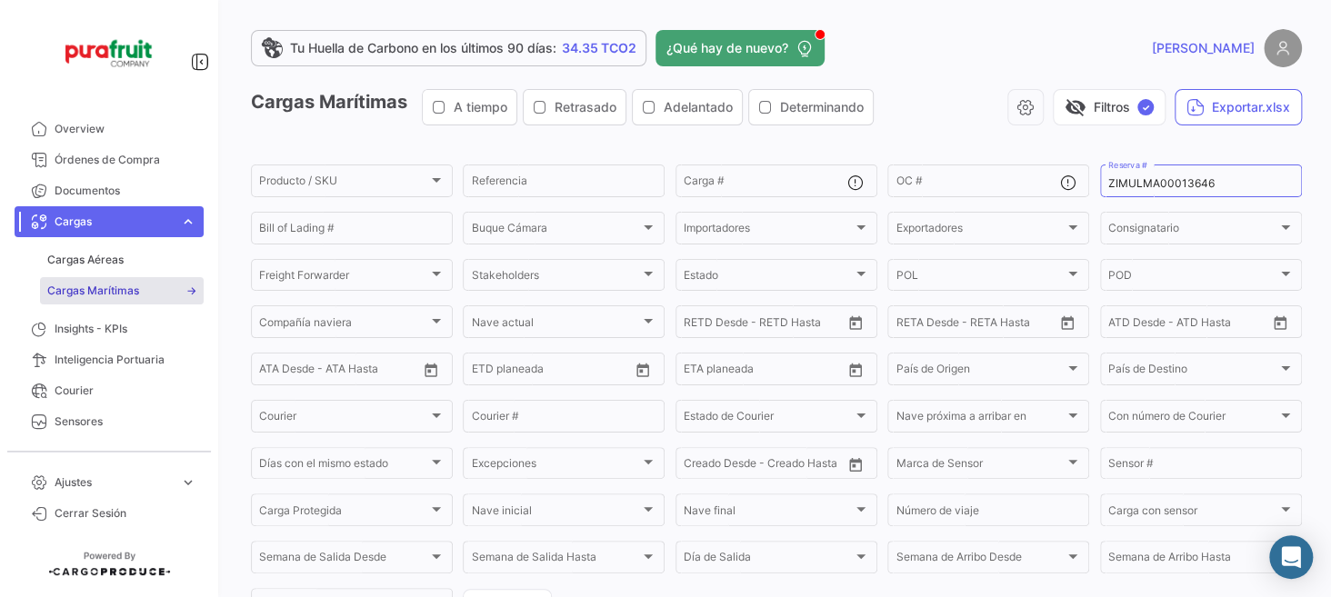
click at [377, 48] on span "Tu Huella de Carbono en los últimos 90 días:" at bounding box center [423, 48] width 266 height 18
